Goal: Find specific page/section: Find specific page/section

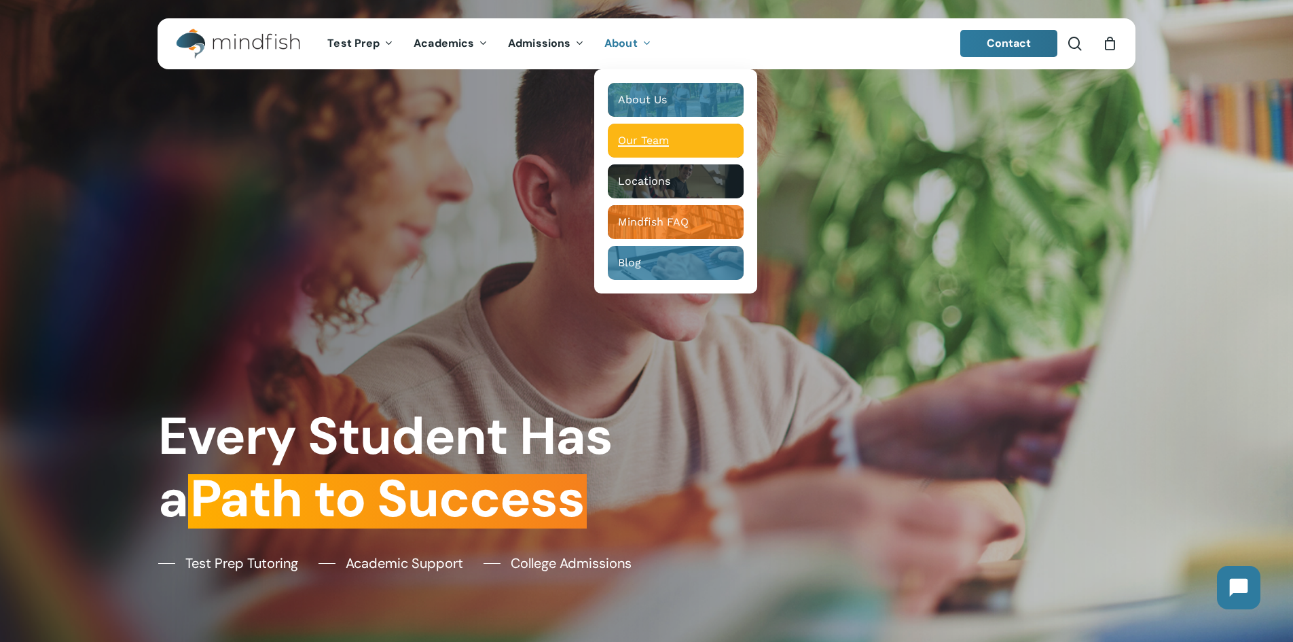
click at [618, 141] on span "Our Team" at bounding box center [643, 140] width 51 height 13
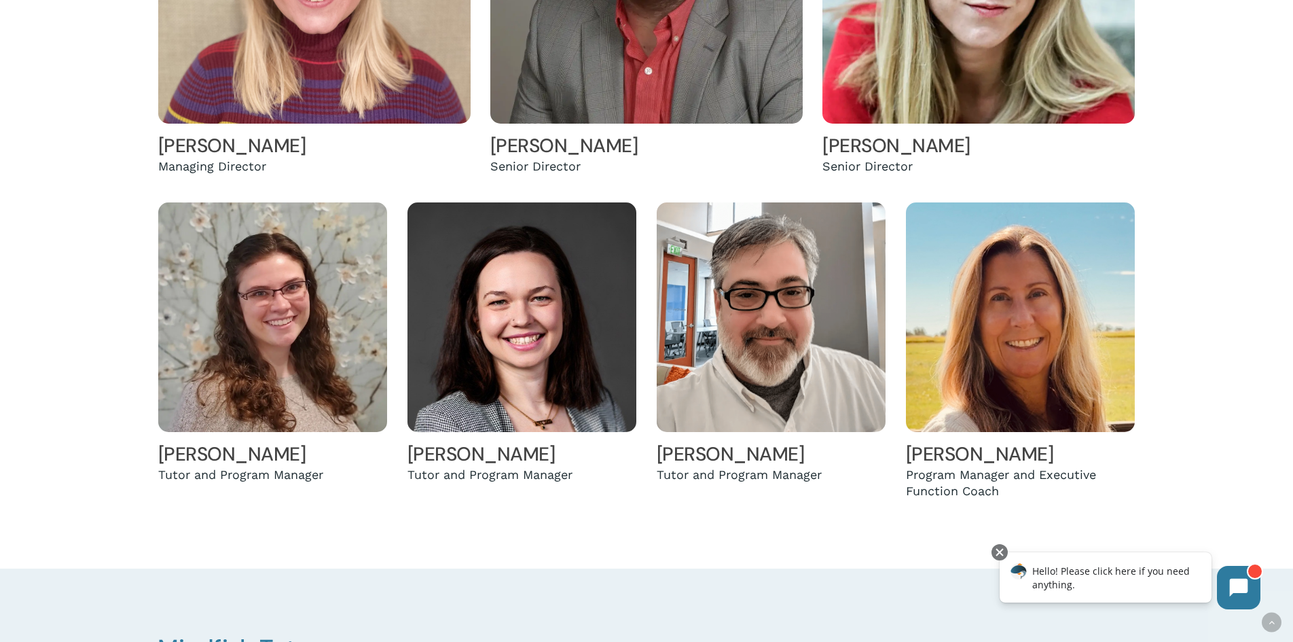
scroll to position [618, 0]
click at [976, 452] on link "[PERSON_NAME]" at bounding box center [980, 453] width 148 height 25
